Goal: Transaction & Acquisition: Book appointment/travel/reservation

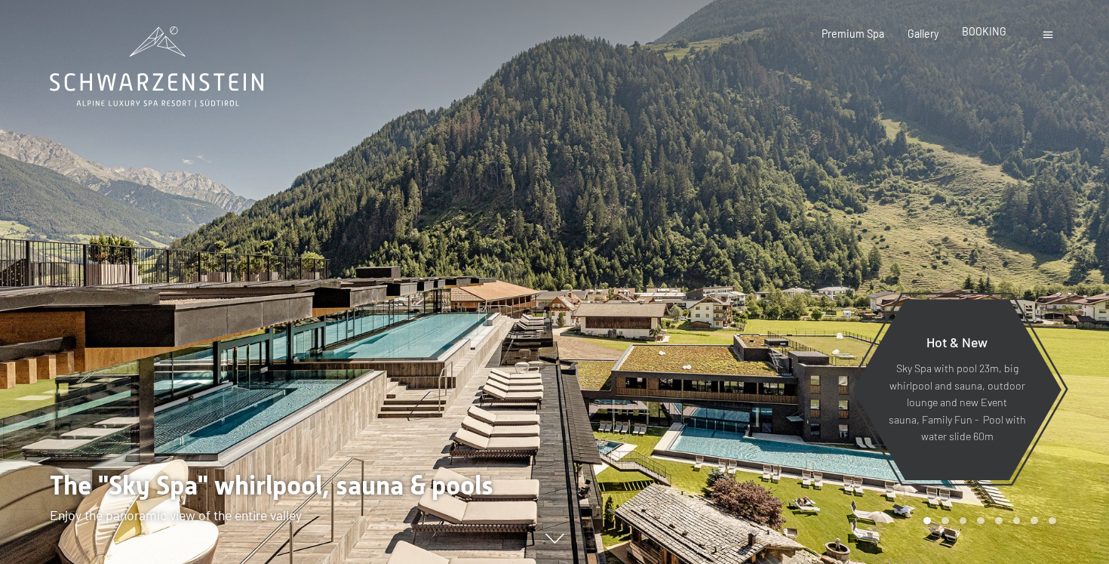
click at [992, 35] on span "BOOKING" at bounding box center [984, 31] width 45 height 13
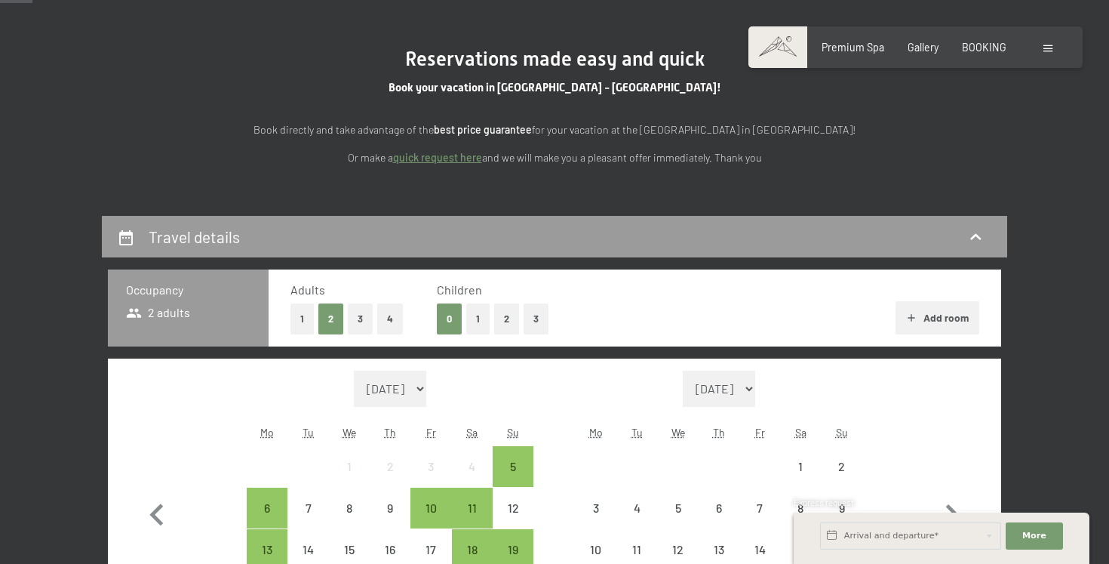
scroll to position [264, 0]
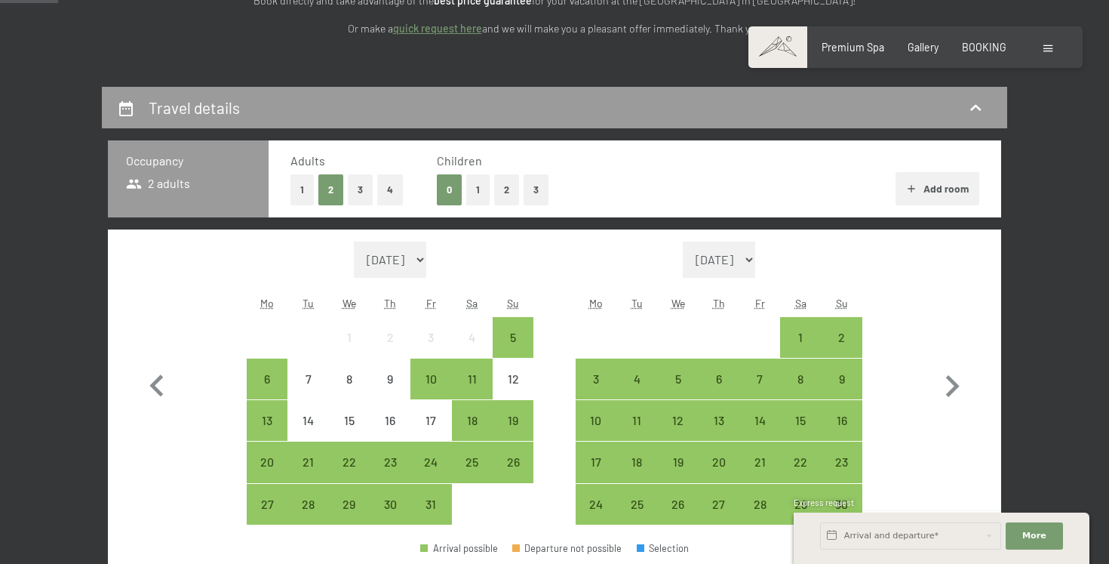
click at [502, 193] on button "2" at bounding box center [506, 189] width 25 height 31
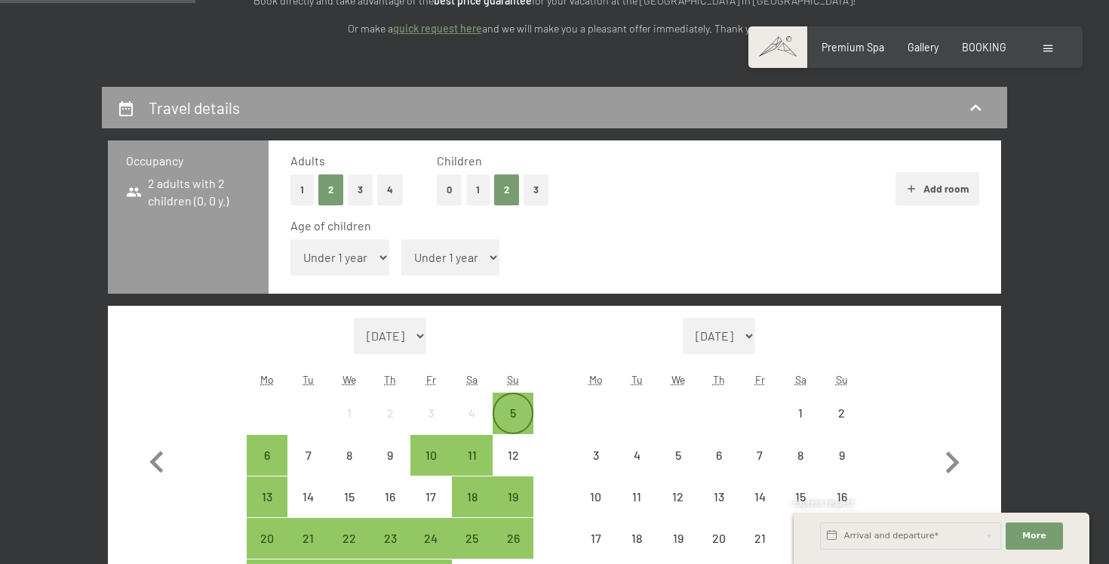
scroll to position [289, 0]
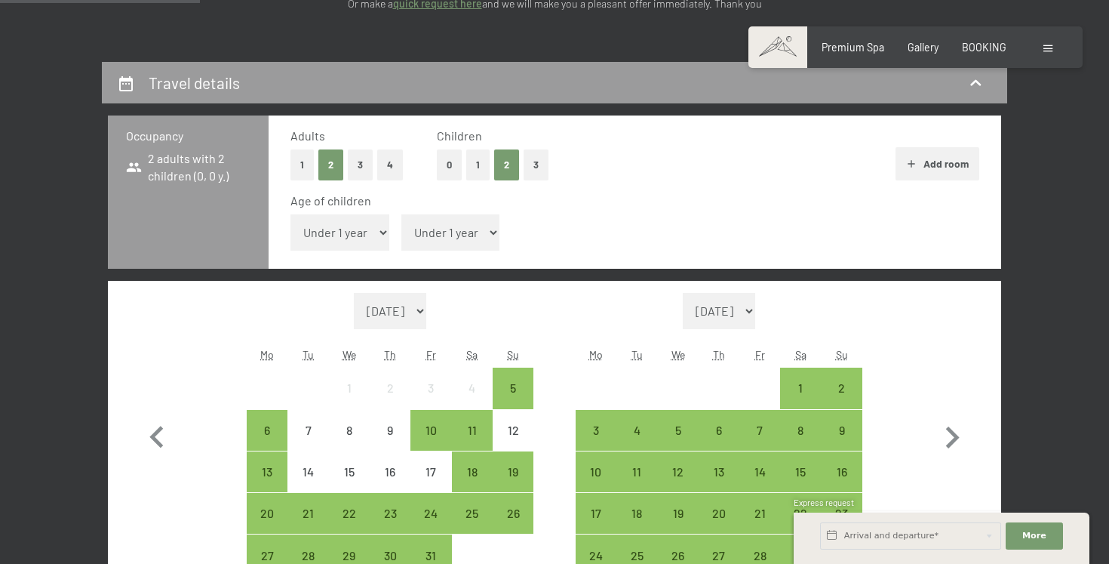
click at [360, 235] on select "Under 1 year 1 year 2 years 3 years 4 years 5 years 6 years 7 years 8 years 9 y…" at bounding box center [340, 232] width 99 height 36
select select "7"
click at [291, 214] on select "Under 1 year 1 year 2 years 3 years 4 years 5 years 6 years 7 years 8 years 9 y…" at bounding box center [340, 232] width 99 height 36
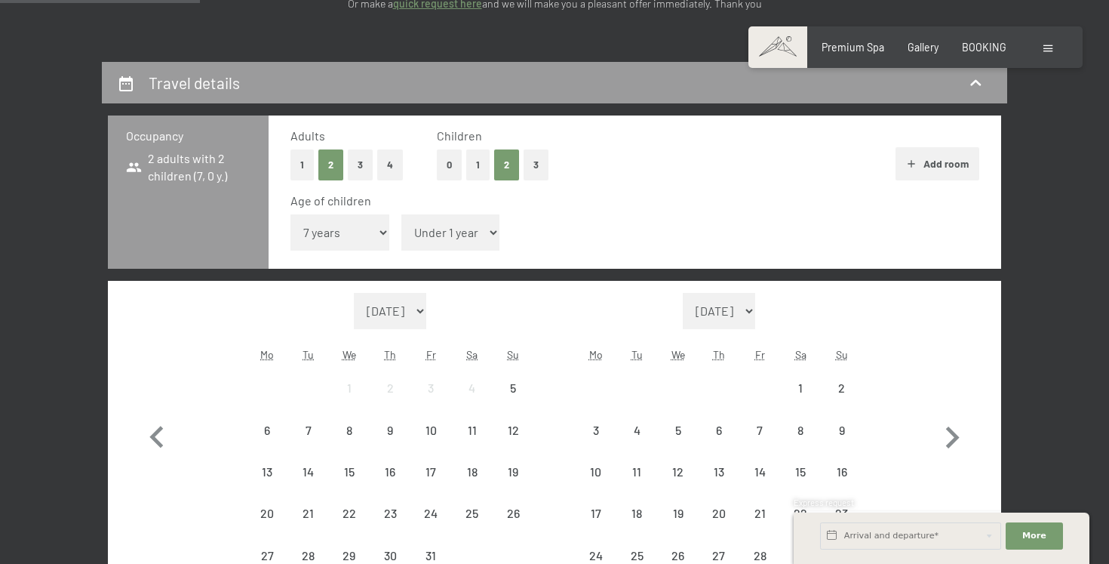
click at [437, 238] on select "Under 1 year 1 year 2 years 3 years 4 years 5 years 6 years 7 years 8 years 9 y…" at bounding box center [450, 232] width 99 height 36
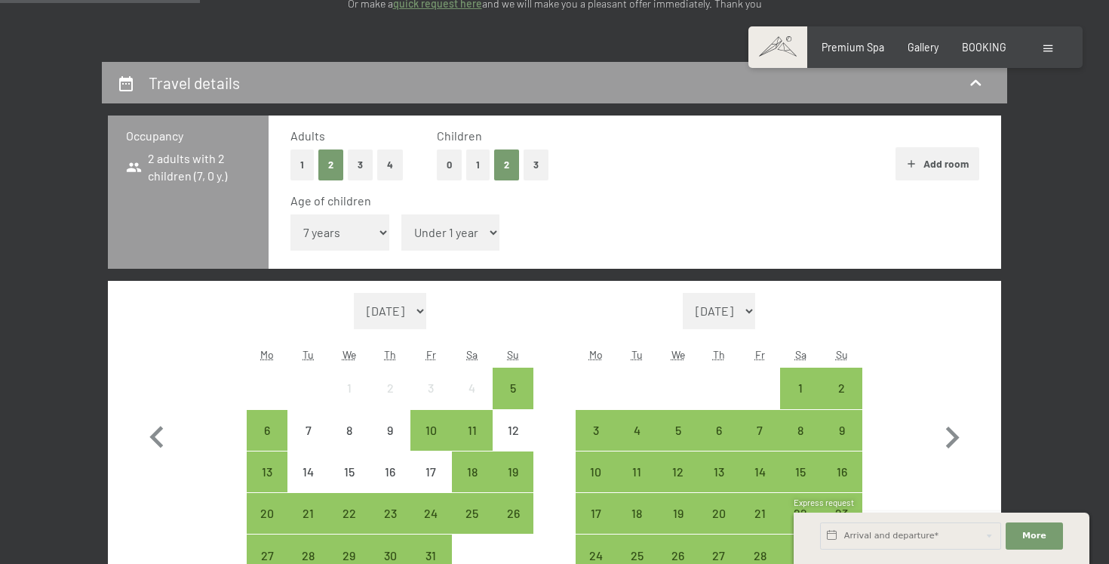
select select "5"
click at [401, 214] on select "Under 1 year 1 year 2 years 3 years 4 years 5 years 6 years 7 years 8 years 9 y…" at bounding box center [450, 232] width 99 height 36
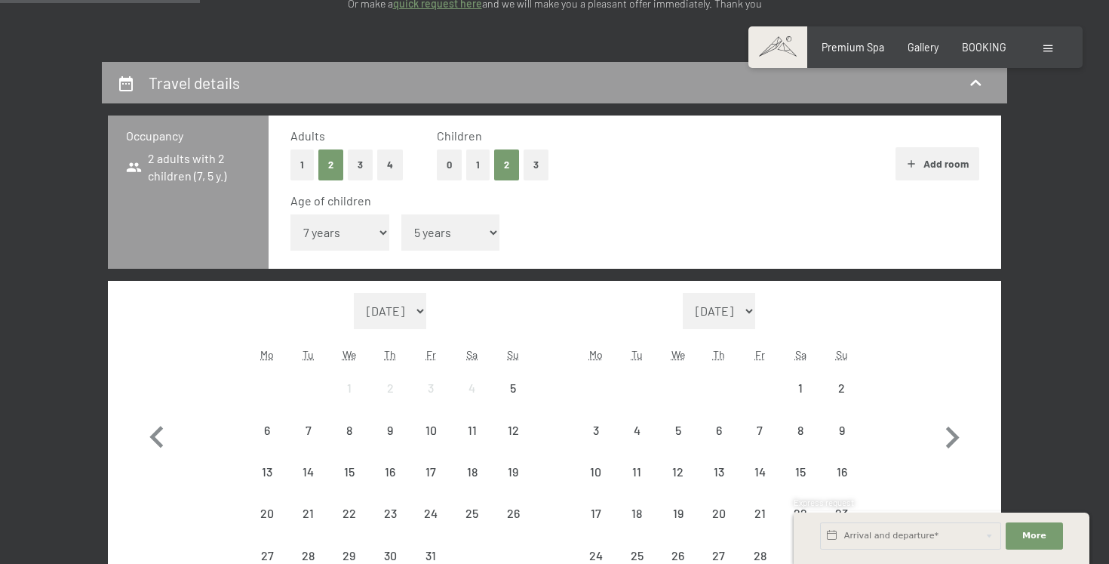
click at [409, 316] on select "[DATE] [DATE] [DATE] [DATE] [DATE] [DATE] [DATE] [DATE] [DATE] [DATE] [DATE] [D…" at bounding box center [390, 311] width 72 height 36
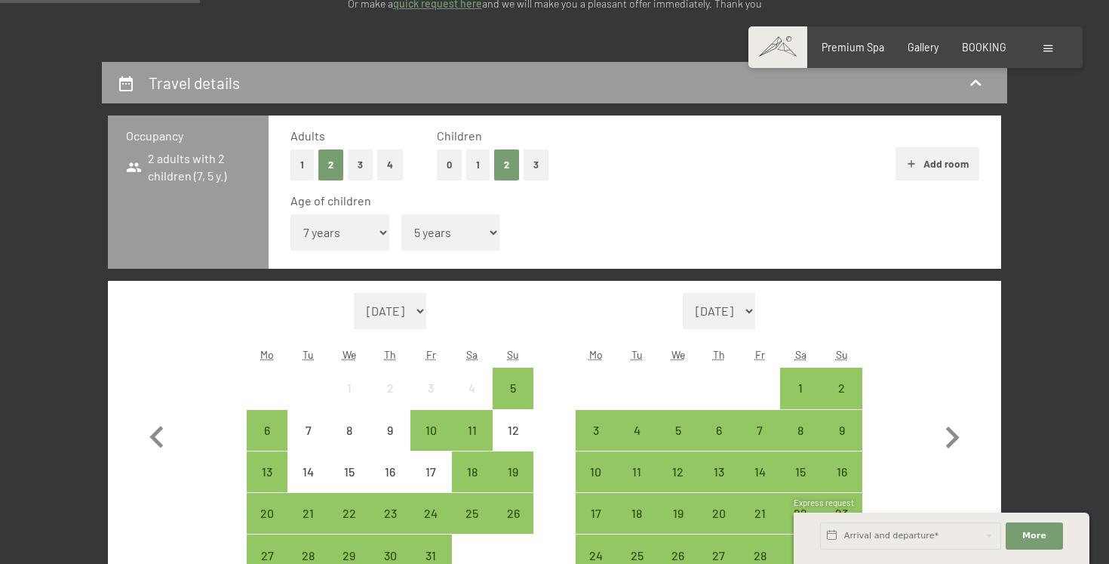
click at [384, 319] on select "[DATE] [DATE] [DATE] [DATE] [DATE] [DATE] [DATE] [DATE] [DATE] [DATE] [DATE] [D…" at bounding box center [390, 311] width 72 height 36
select select "[DATE]"
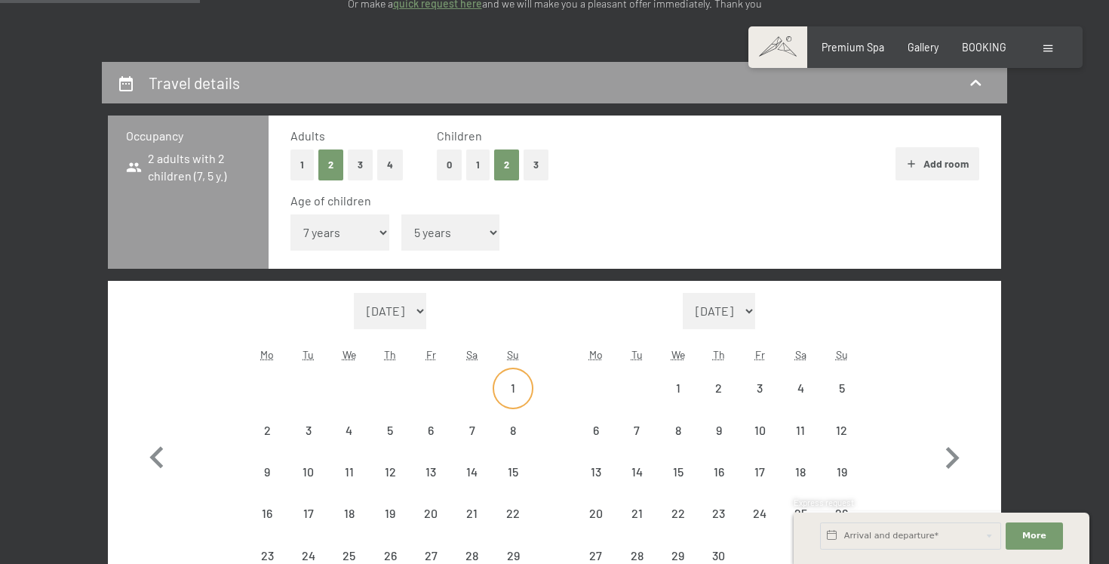
select select "[DATE]"
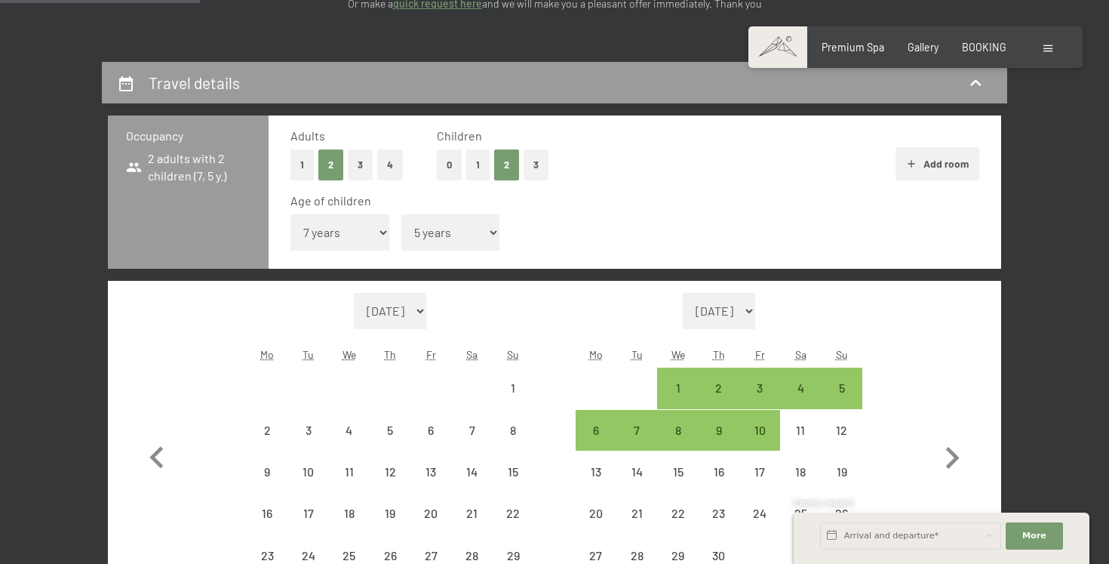
select select "[DATE]"
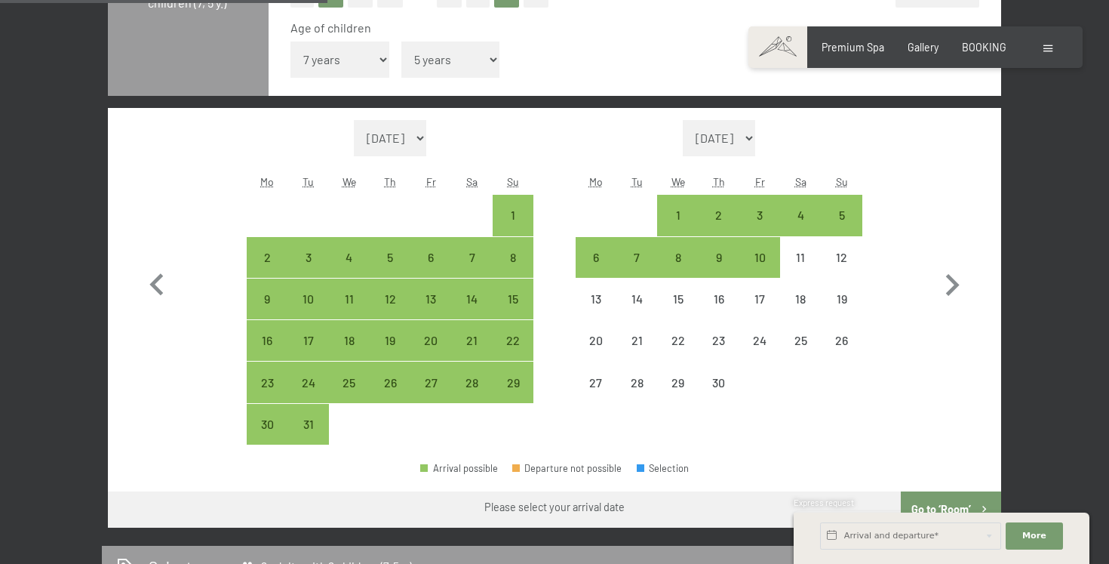
scroll to position [490, 0]
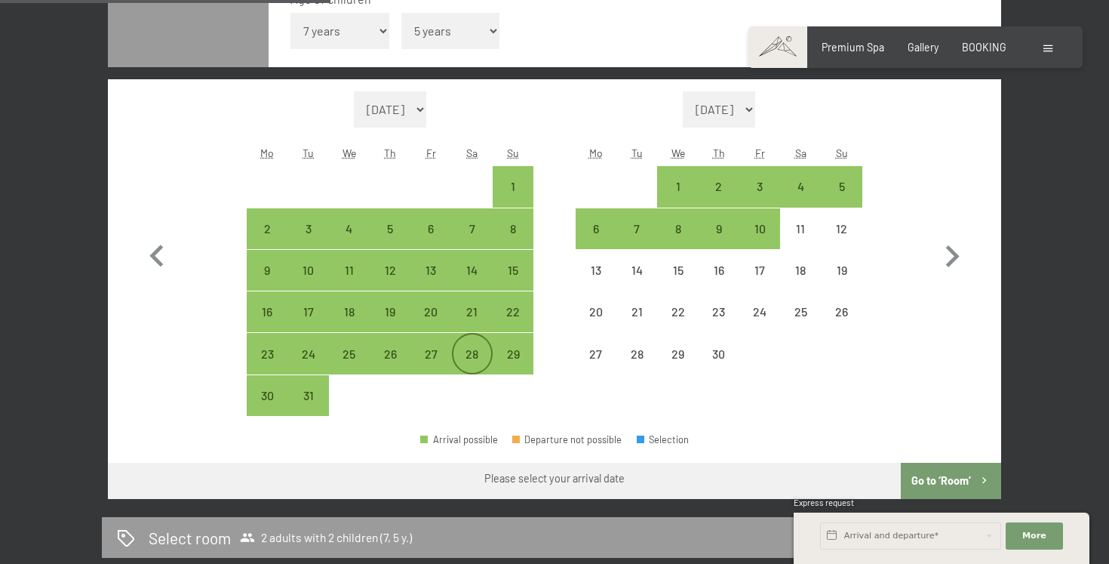
click at [471, 359] on div "28" at bounding box center [473, 367] width 38 height 38
select select "[DATE]"
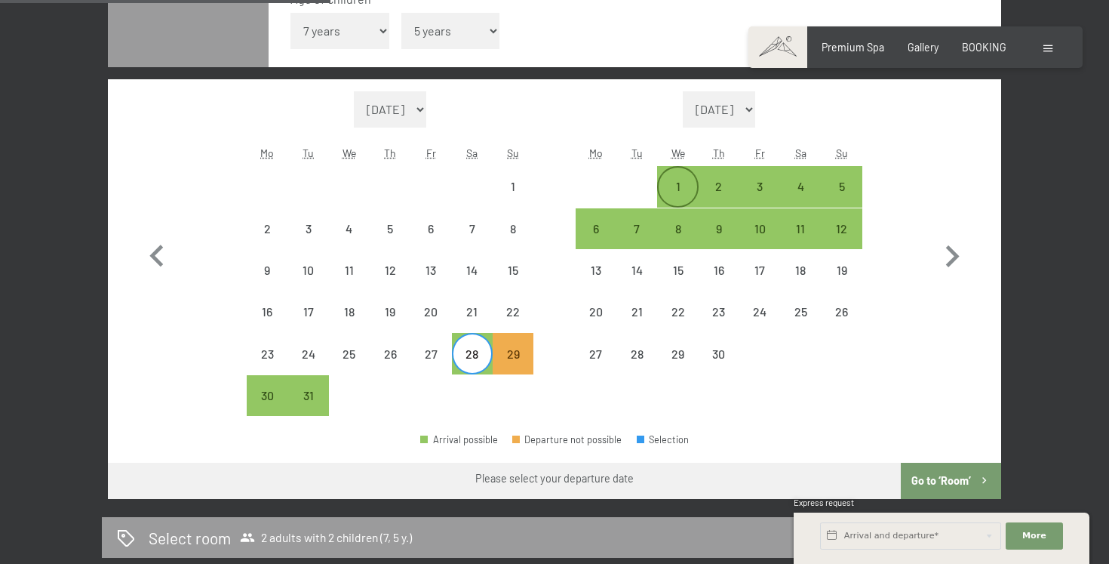
click at [684, 189] on div "1" at bounding box center [678, 199] width 38 height 38
select select "[DATE]"
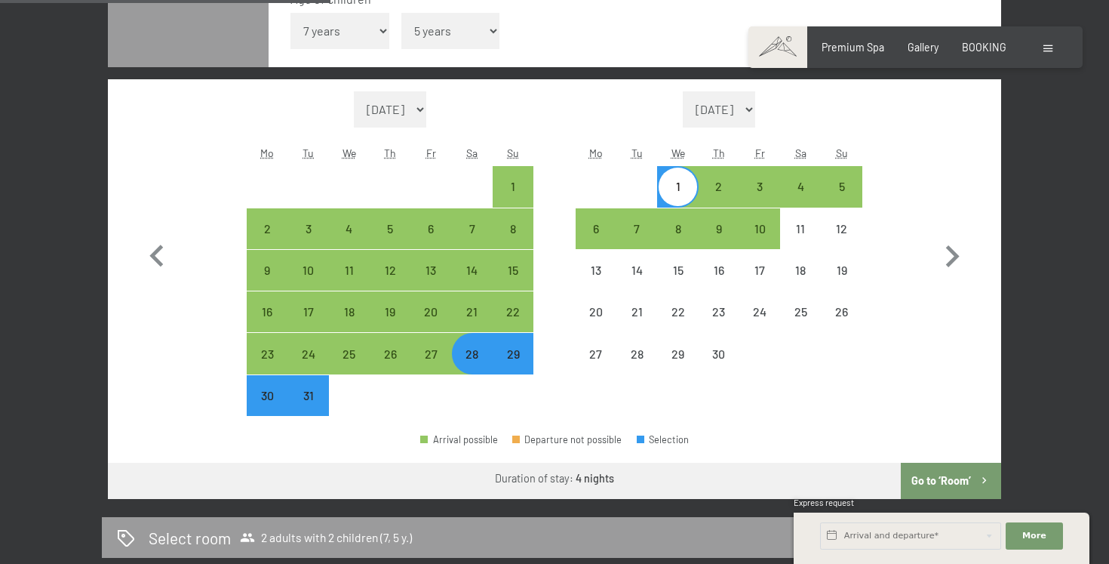
click at [932, 474] on button "Go to ‘Room’" at bounding box center [951, 481] width 100 height 36
select select "[DATE]"
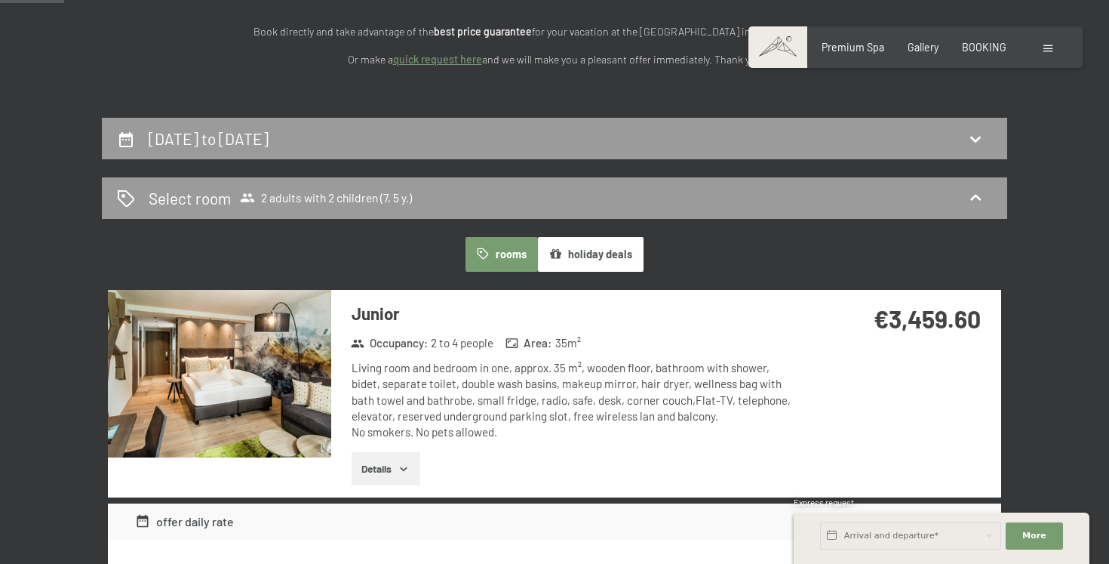
scroll to position [232, 0]
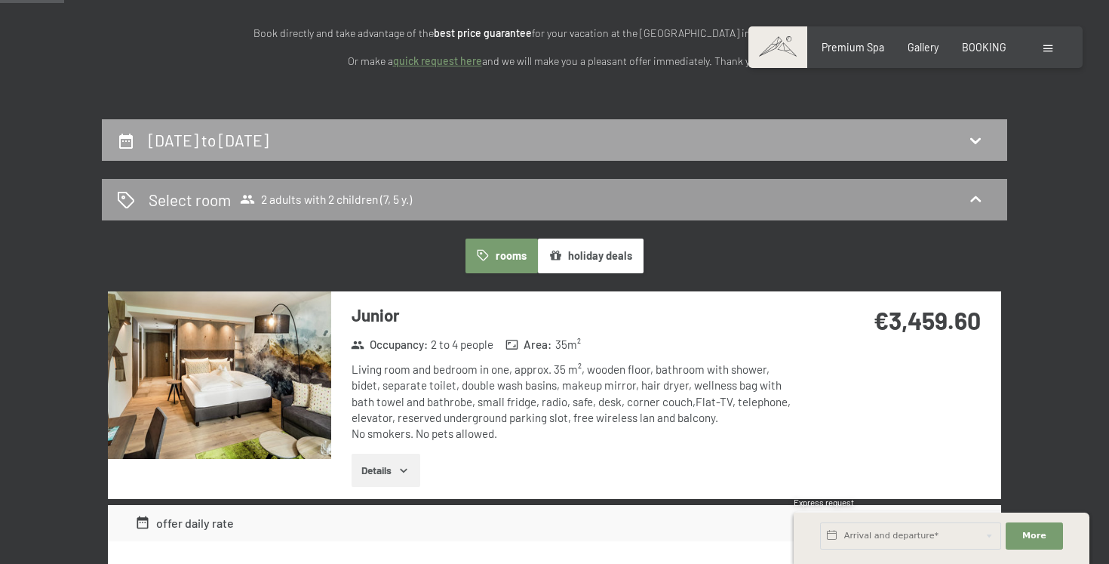
click at [571, 140] on div "[DATE] to [DATE]" at bounding box center [554, 140] width 875 height 22
select select "7"
select select "5"
select select "[DATE]"
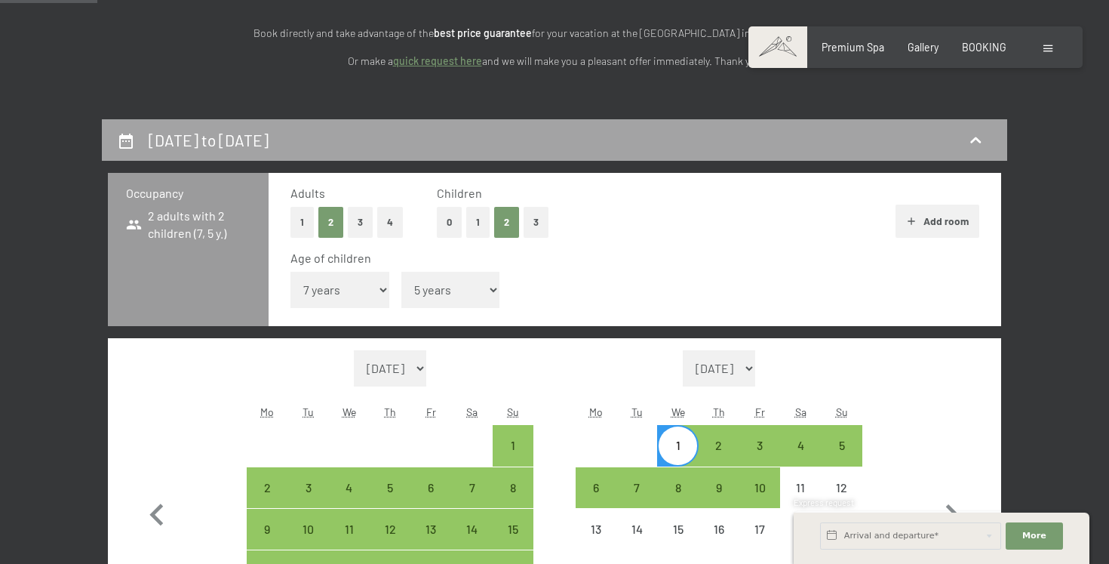
scroll to position [351, 0]
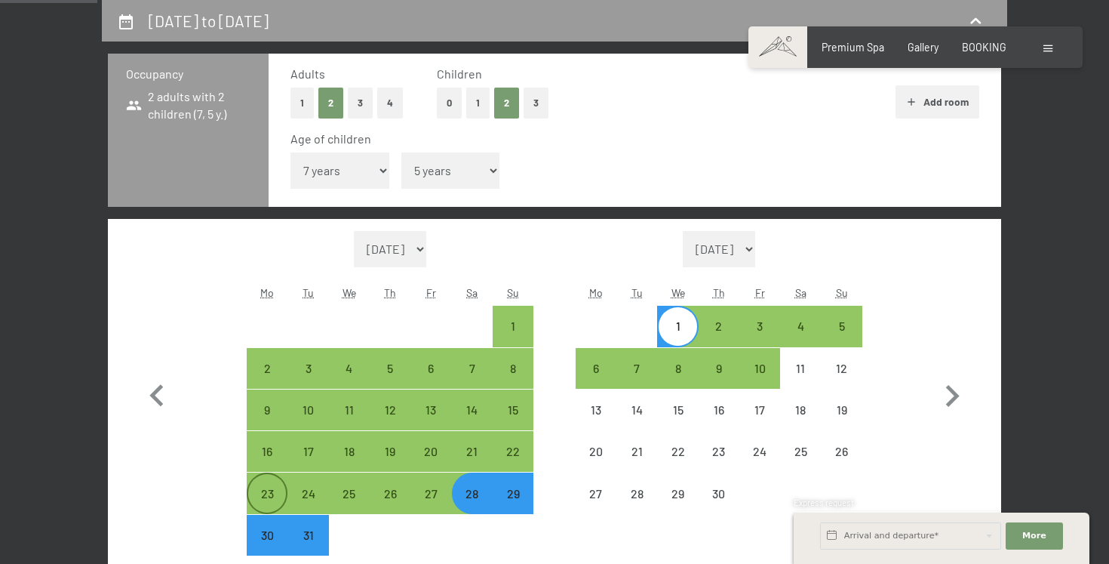
click at [260, 496] on div "23" at bounding box center [267, 506] width 38 height 38
select select "[DATE]"
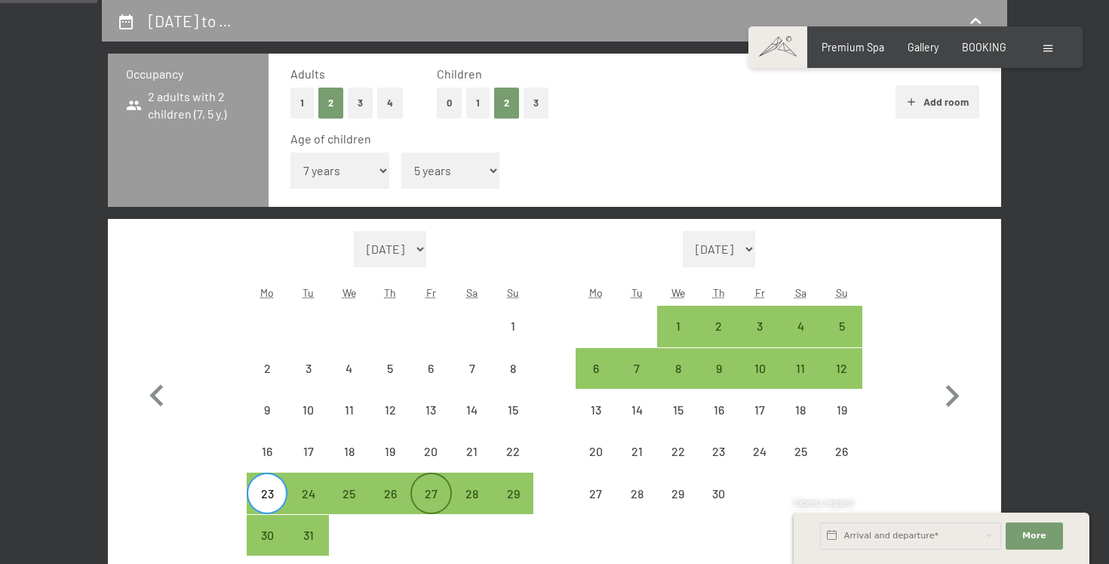
click at [428, 501] on div "27" at bounding box center [431, 506] width 38 height 38
select select "[DATE]"
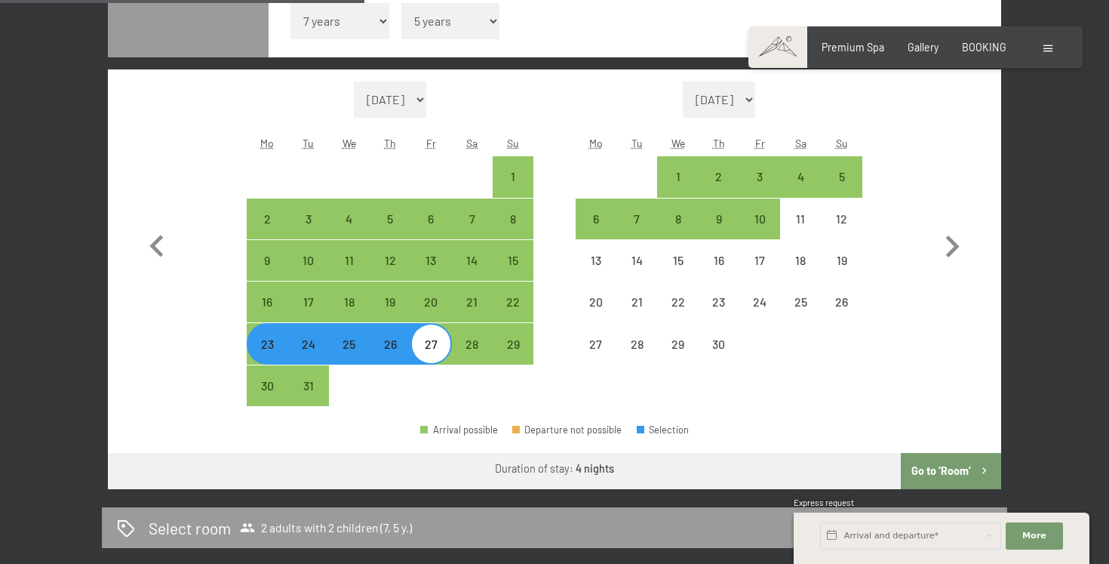
click at [915, 468] on button "Go to ‘Room’" at bounding box center [951, 471] width 100 height 36
select select "[DATE]"
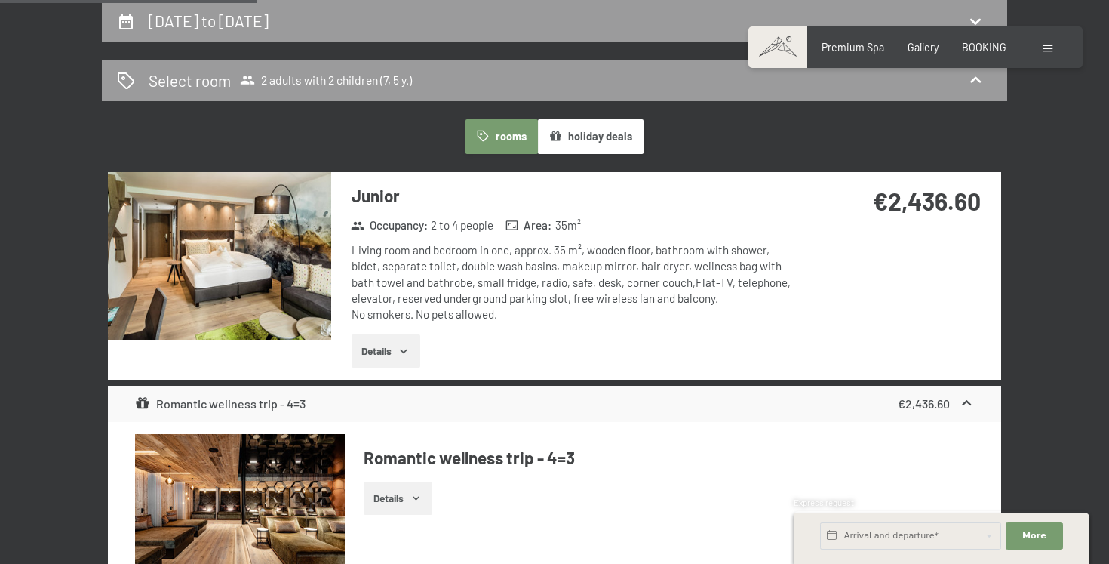
click at [229, 270] on img at bounding box center [219, 256] width 223 height 168
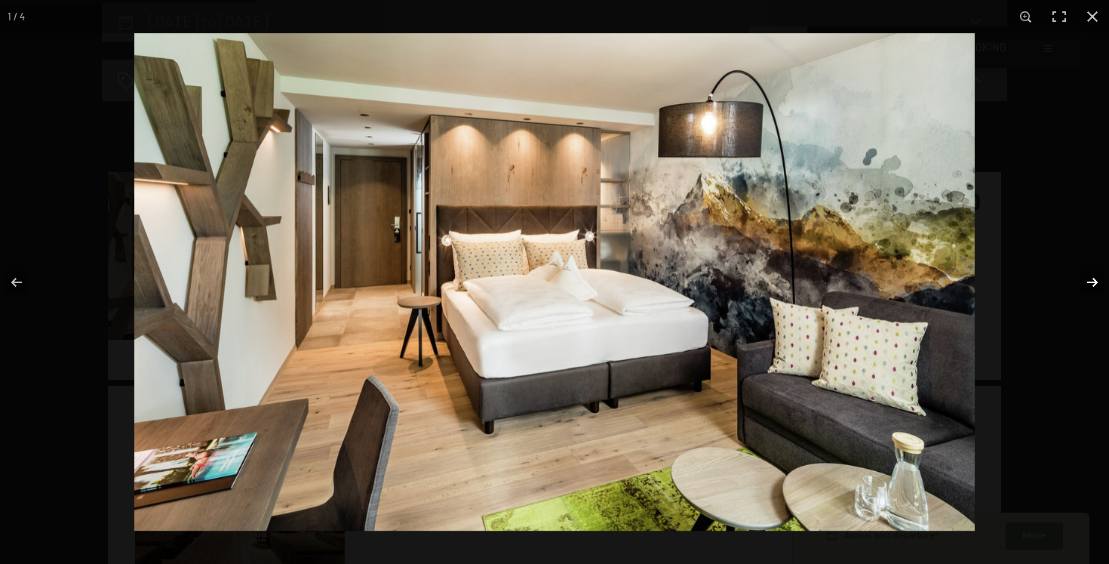
click at [1084, 279] on button "button" at bounding box center [1082, 281] width 53 height 75
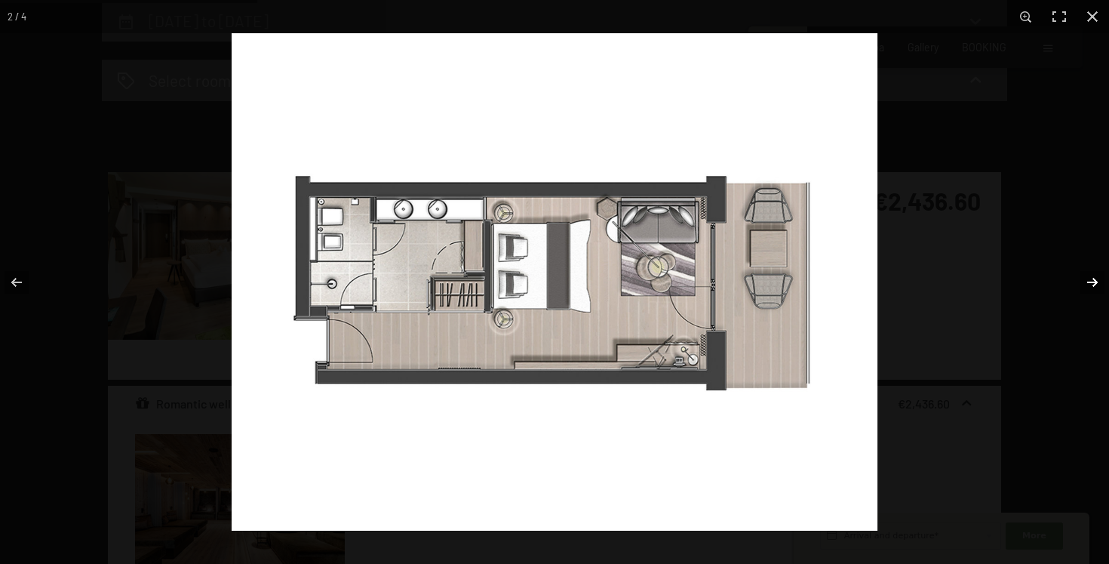
click at [1084, 279] on button "button" at bounding box center [1082, 281] width 53 height 75
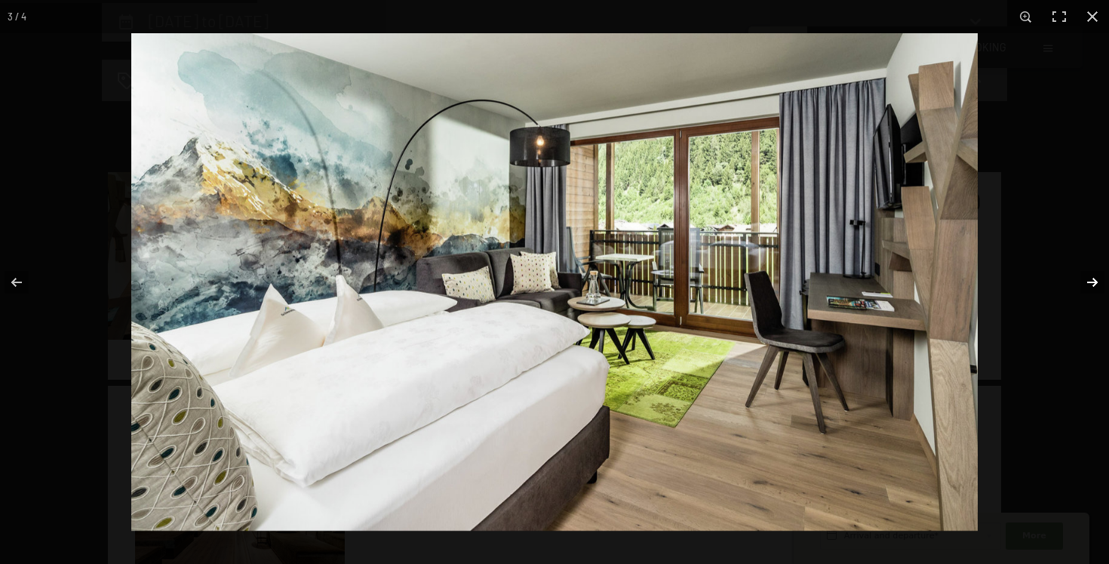
click at [1084, 279] on button "button" at bounding box center [1082, 281] width 53 height 75
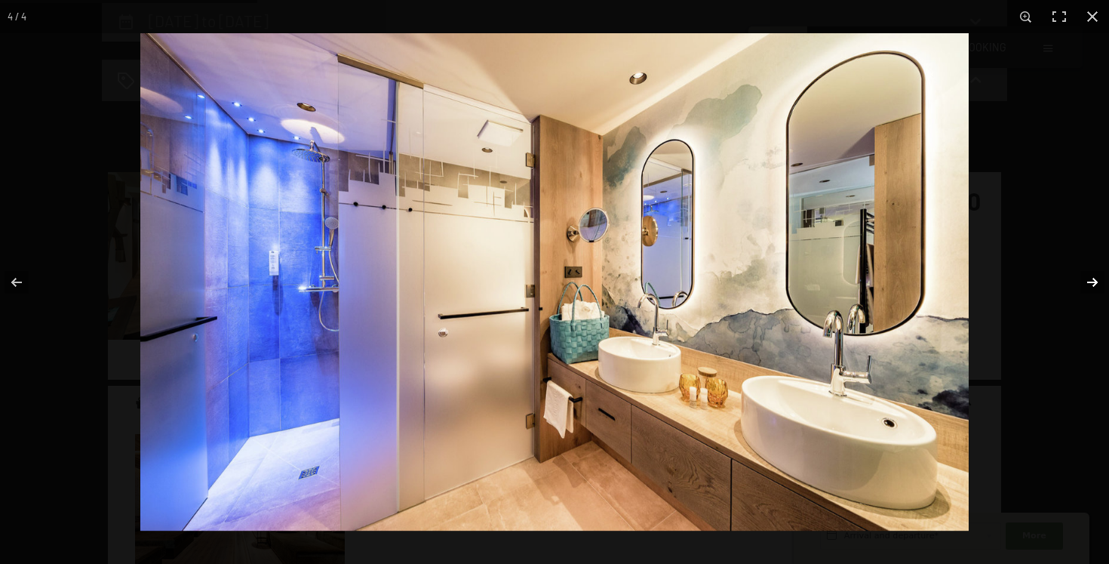
click at [1084, 279] on button "button" at bounding box center [1082, 281] width 53 height 75
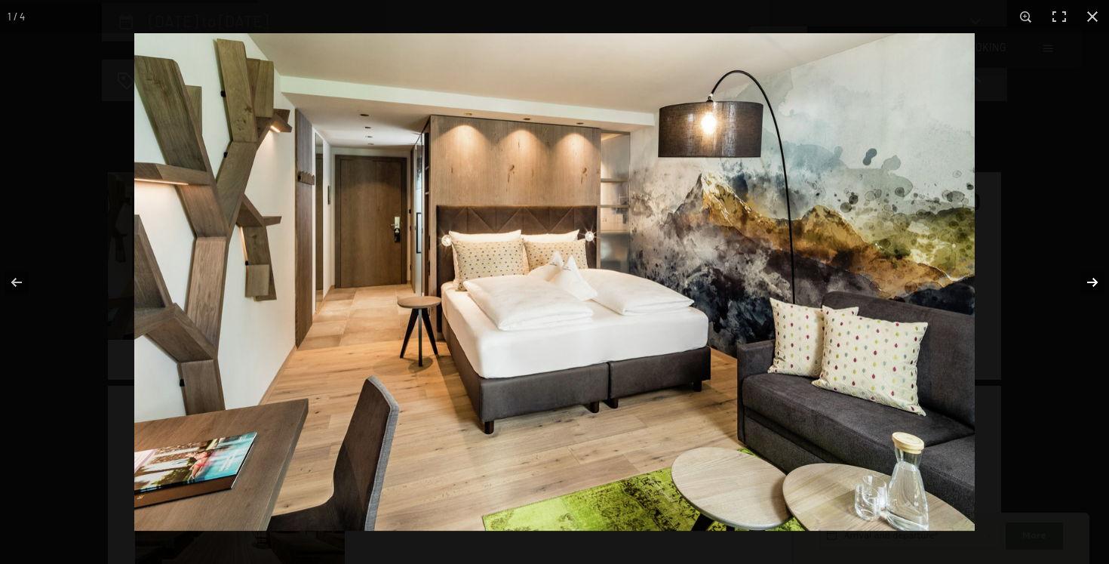
click at [1084, 279] on button "button" at bounding box center [1082, 281] width 53 height 75
